Goal: Information Seeking & Learning: Learn about a topic

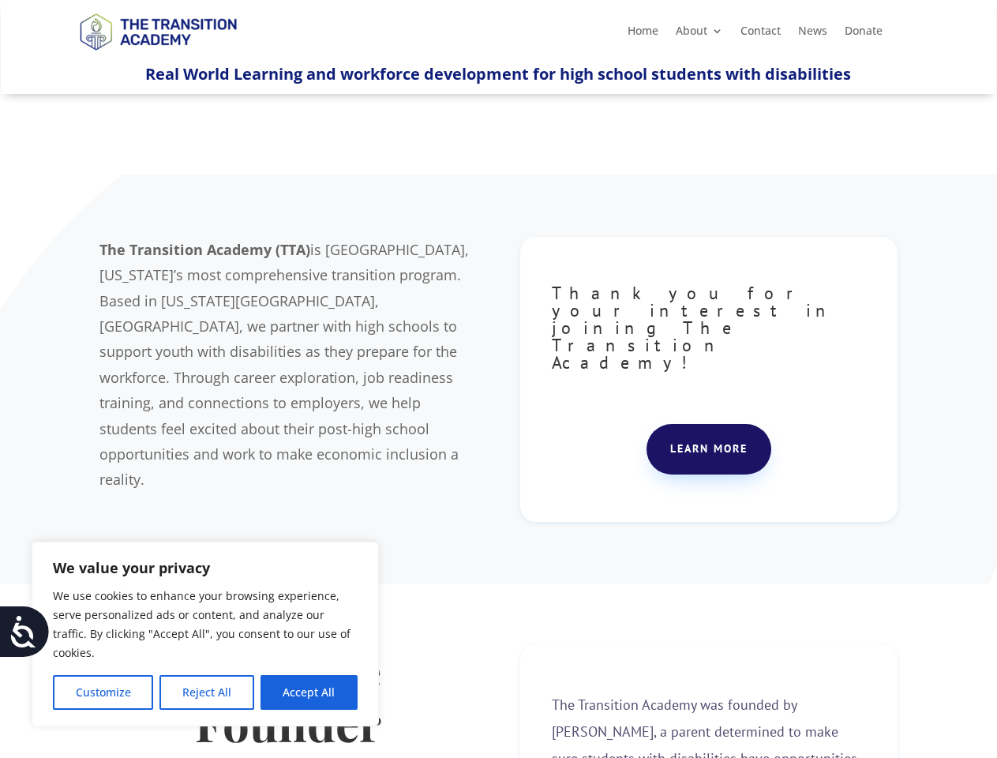
click at [498, 379] on div "The Transition Academy (TTA) is [GEOGRAPHIC_DATA], [US_STATE]’s most comprehens…" at bounding box center [497, 379] width 797 height 325
click at [103, 692] on button "Customize" at bounding box center [103, 692] width 100 height 35
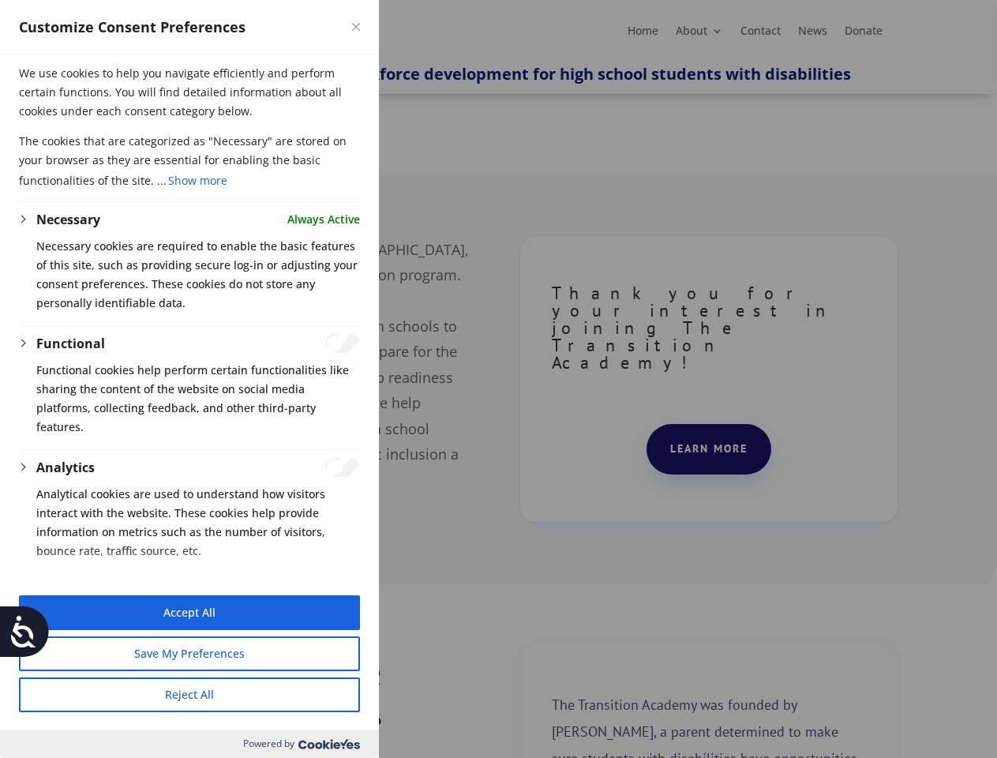
click at [206, 692] on div at bounding box center [498, 379] width 997 height 758
click at [309, 692] on button "Reject All" at bounding box center [189, 694] width 341 height 35
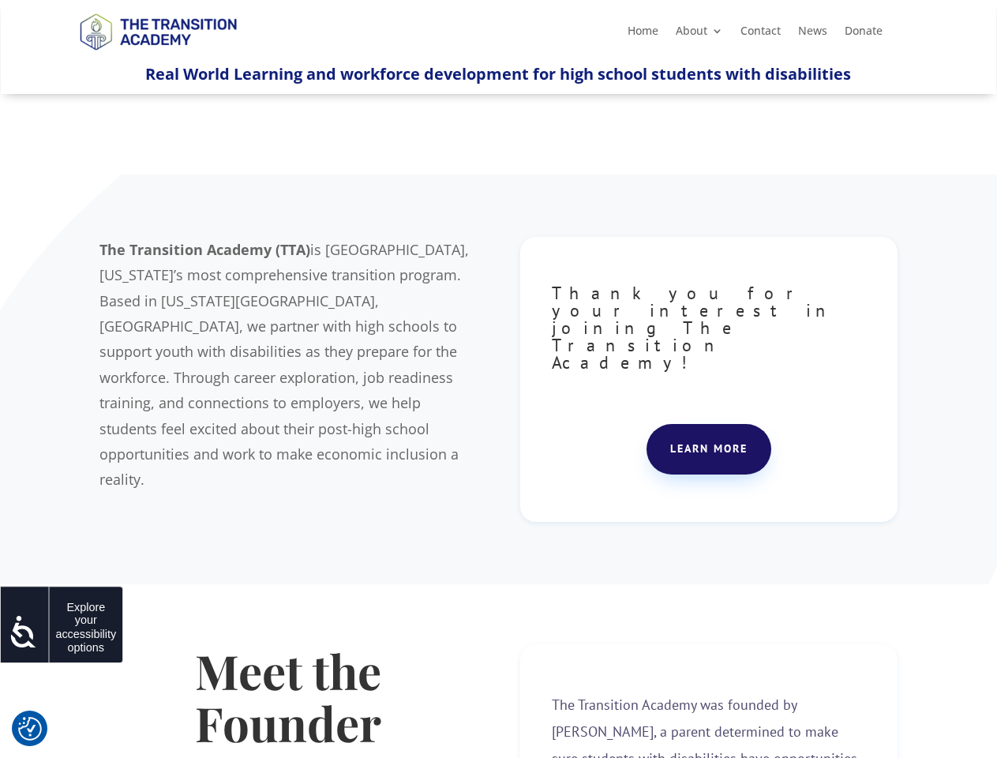
click at [24, 631] on icon at bounding box center [24, 632] width 32 height 32
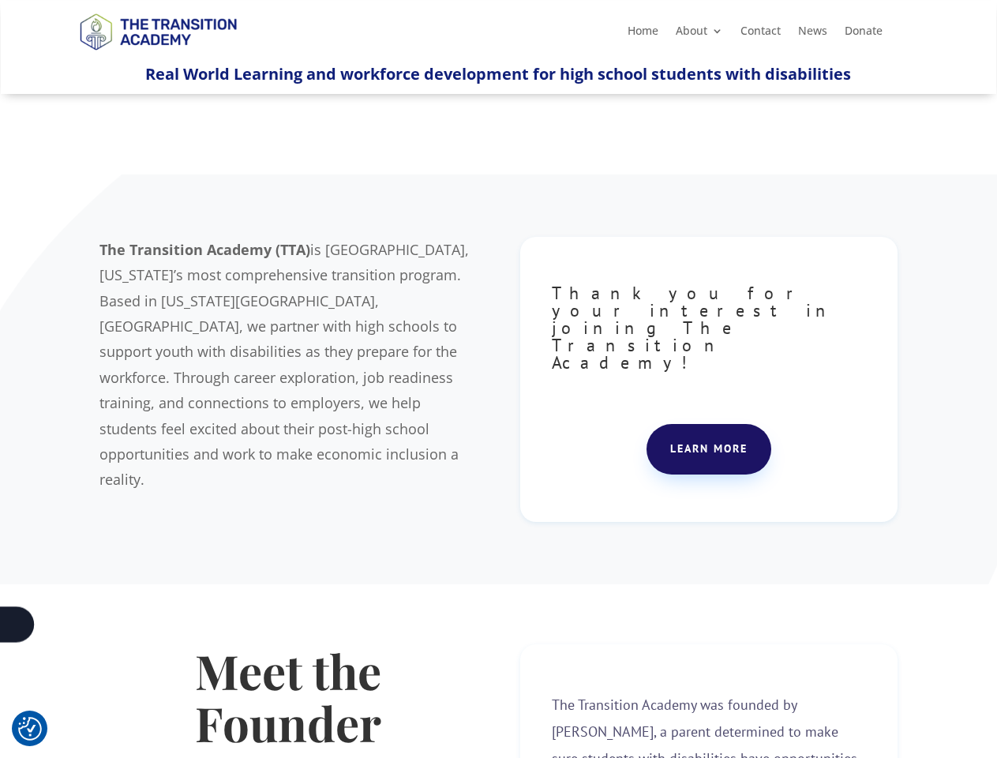
click at [498, 379] on div "The Transition Academy (TTA) is [GEOGRAPHIC_DATA], [US_STATE]’s most comprehens…" at bounding box center [497, 379] width 797 height 325
